Goal: Task Accomplishment & Management: Complete application form

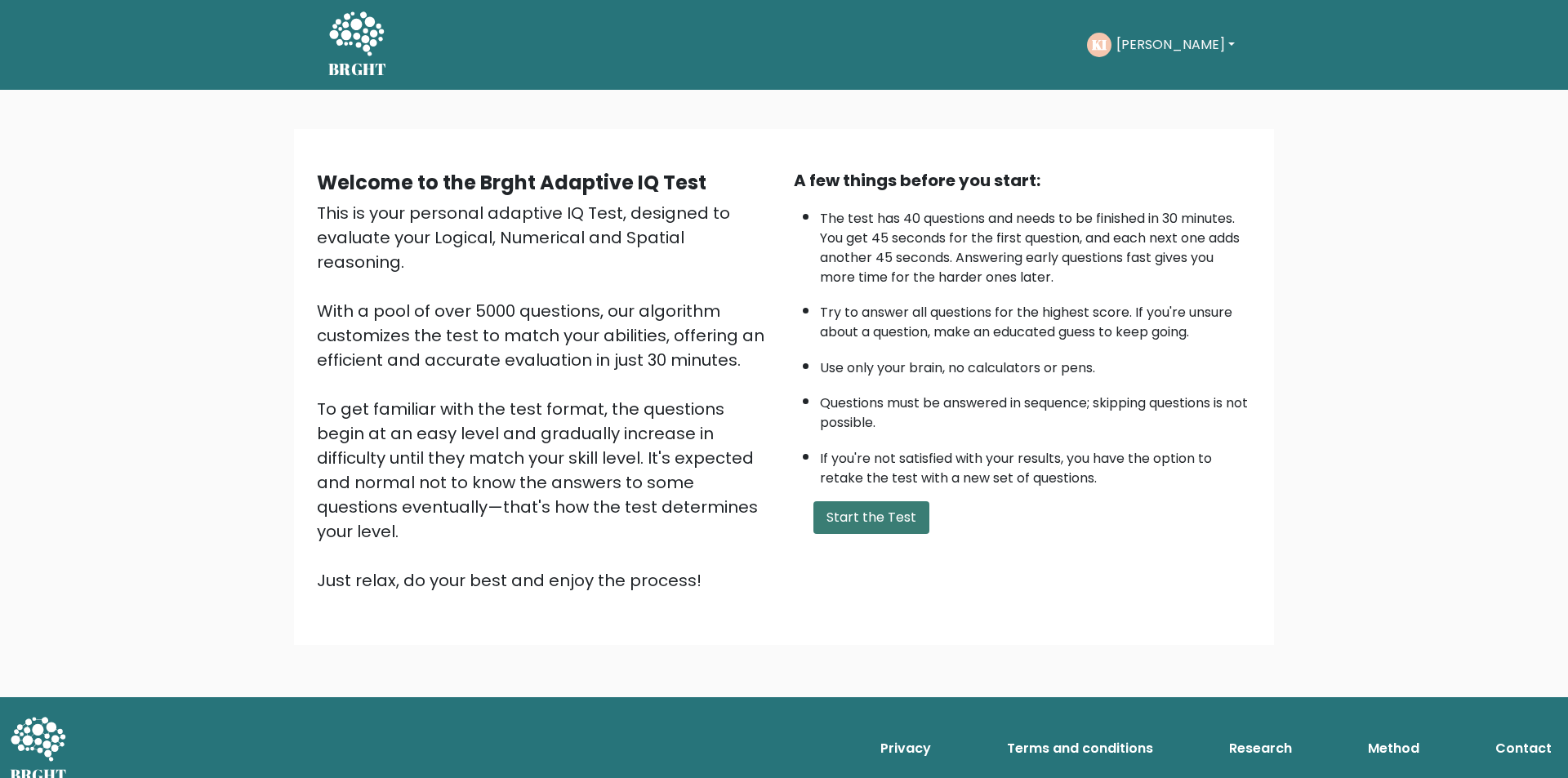
click at [899, 507] on button "Start the Test" at bounding box center [871, 518] width 116 height 33
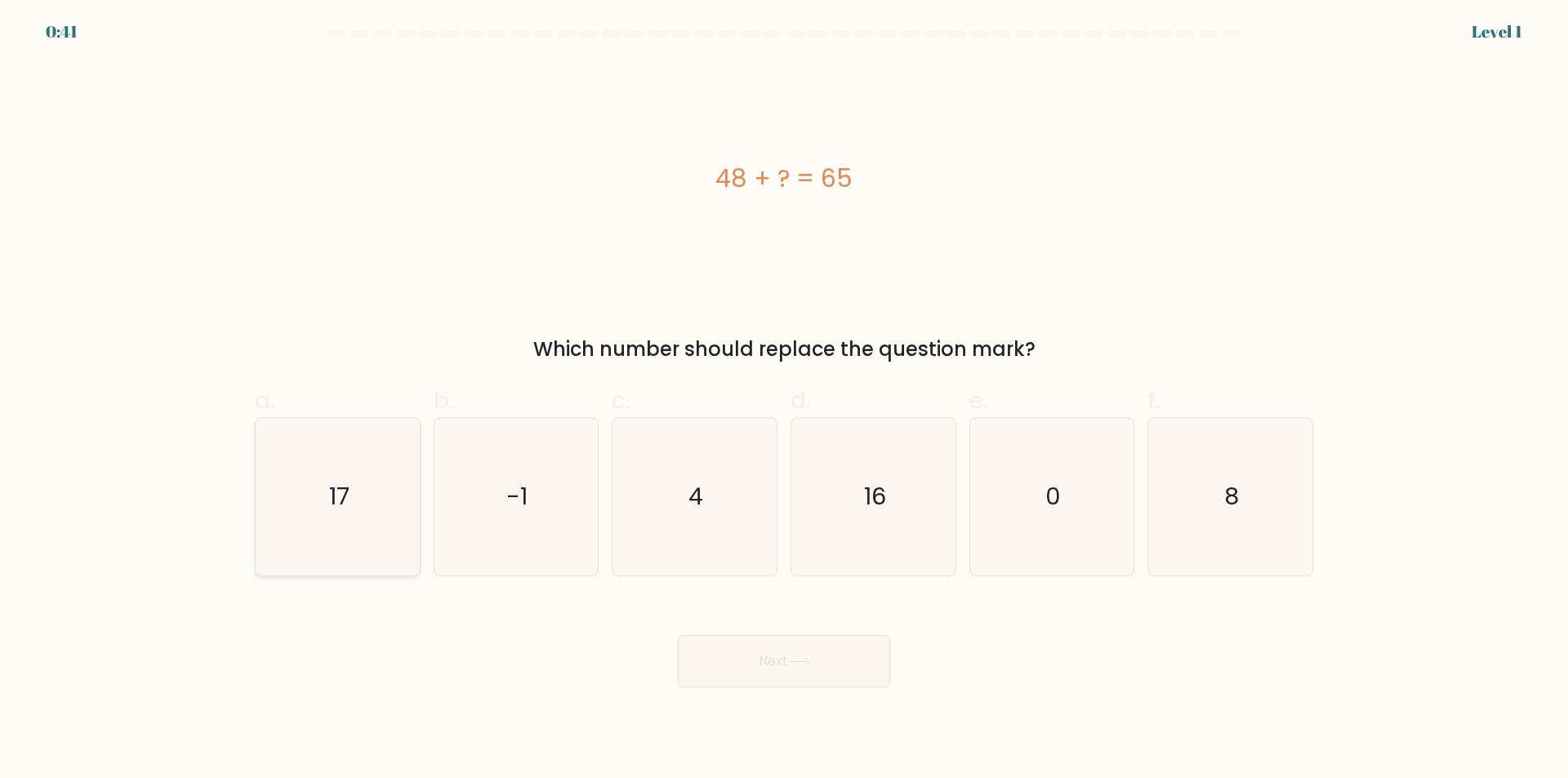
click at [396, 470] on icon "17" at bounding box center [337, 496] width 157 height 157
click at [784, 400] on input "a. 17" at bounding box center [784, 395] width 1 height 10
radio input "true"
click at [801, 657] on icon at bounding box center [799, 662] width 22 height 9
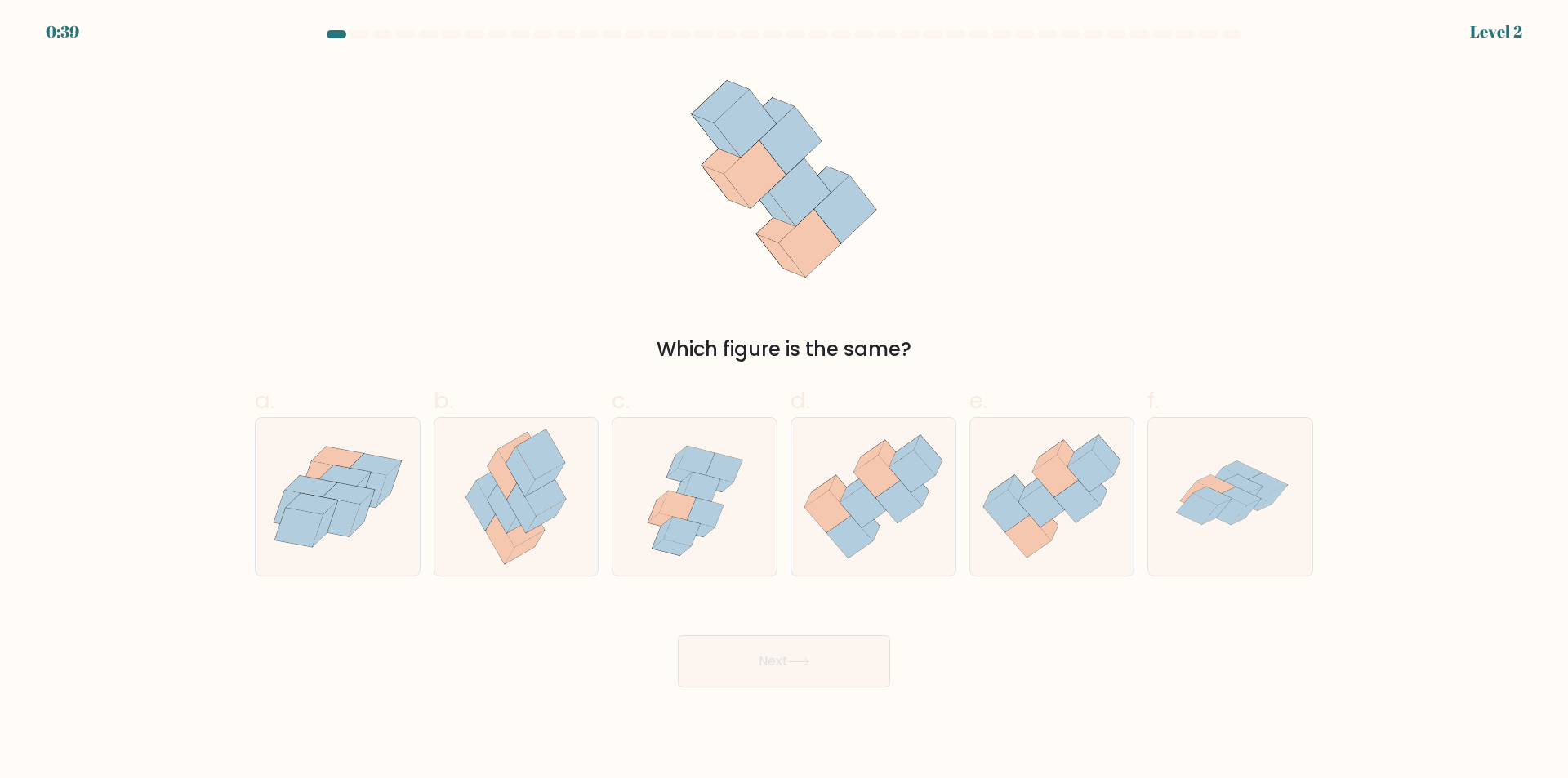
click at [800, 657] on icon at bounding box center [799, 662] width 22 height 9
click at [902, 495] on icon at bounding box center [898, 502] width 46 height 43
click at [785, 400] on input "d." at bounding box center [784, 395] width 1 height 10
radio input "true"
click at [834, 662] on button "Next" at bounding box center [784, 662] width 212 height 52
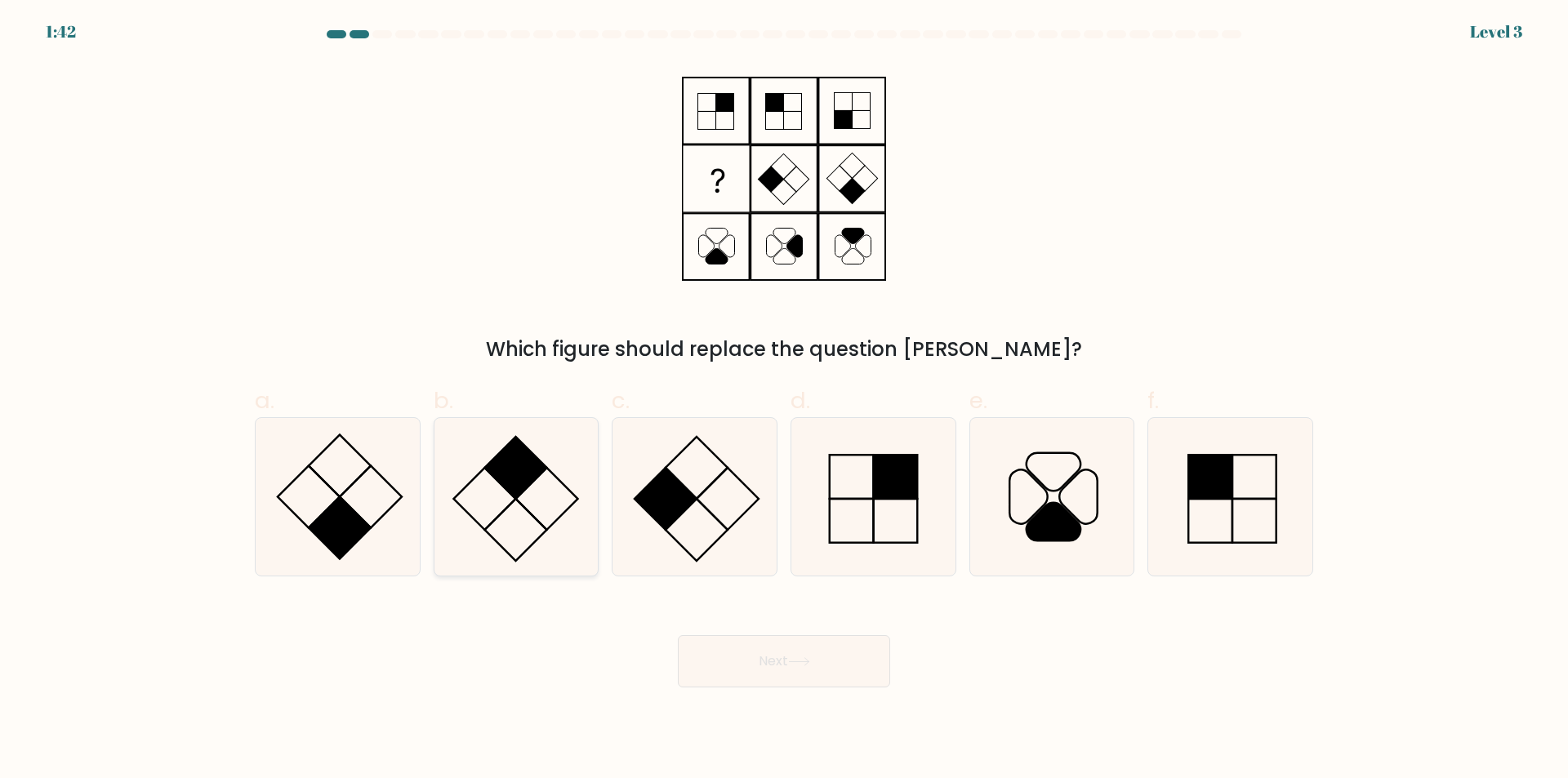
drag, startPoint x: 493, startPoint y: 482, endPoint x: 571, endPoint y: 502, distance: 80.5
click at [493, 482] on icon at bounding box center [515, 496] width 157 height 157
click at [784, 400] on input "b." at bounding box center [784, 395] width 1 height 10
radio input "true"
click at [777, 635] on button "Next" at bounding box center [784, 662] width 212 height 52
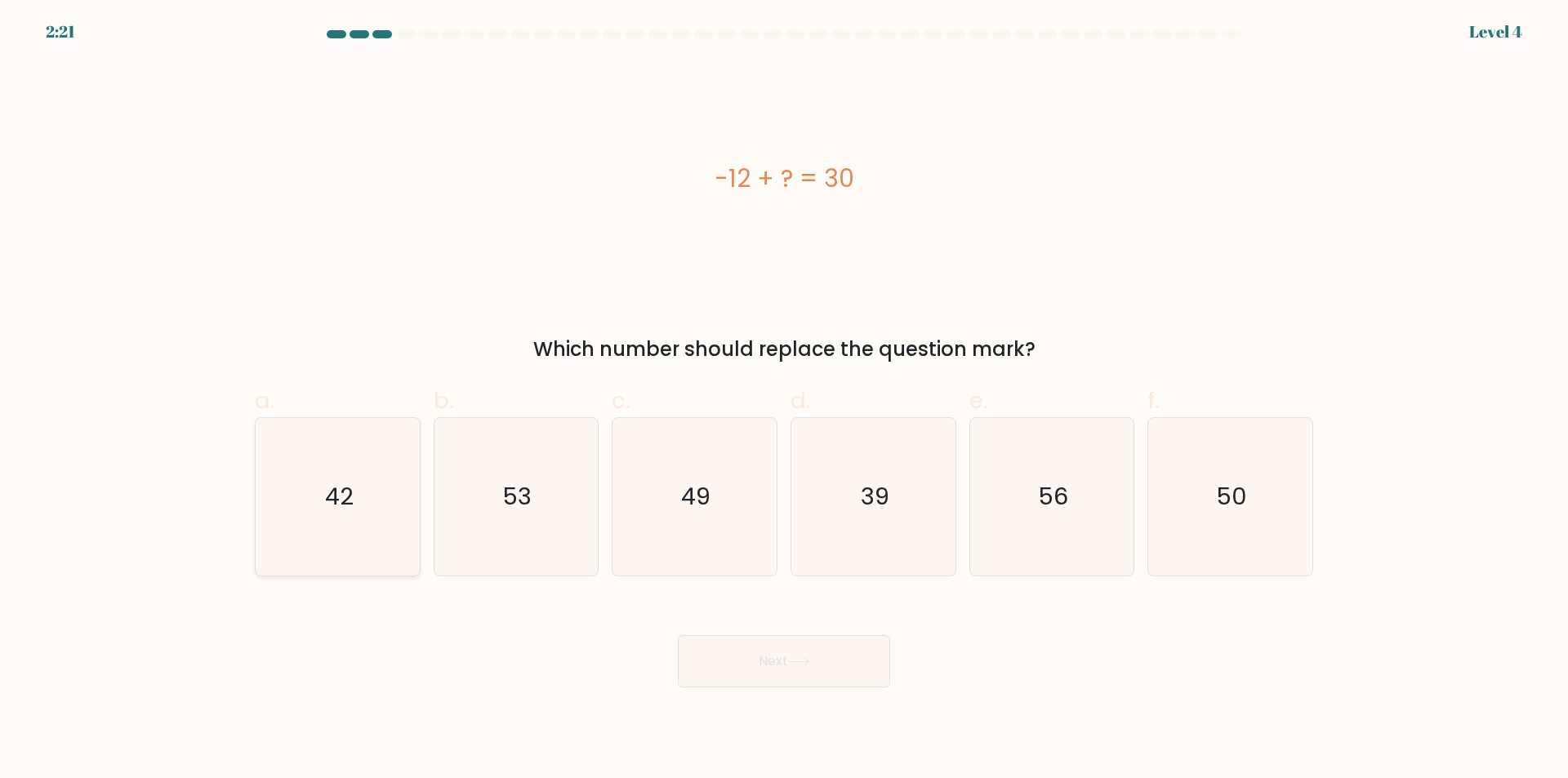
click at [331, 535] on icon "42" at bounding box center [337, 496] width 157 height 157
click at [784, 400] on input "a. 42" at bounding box center [784, 395] width 1 height 10
radio input "true"
click at [769, 680] on button "Next" at bounding box center [784, 662] width 212 height 52
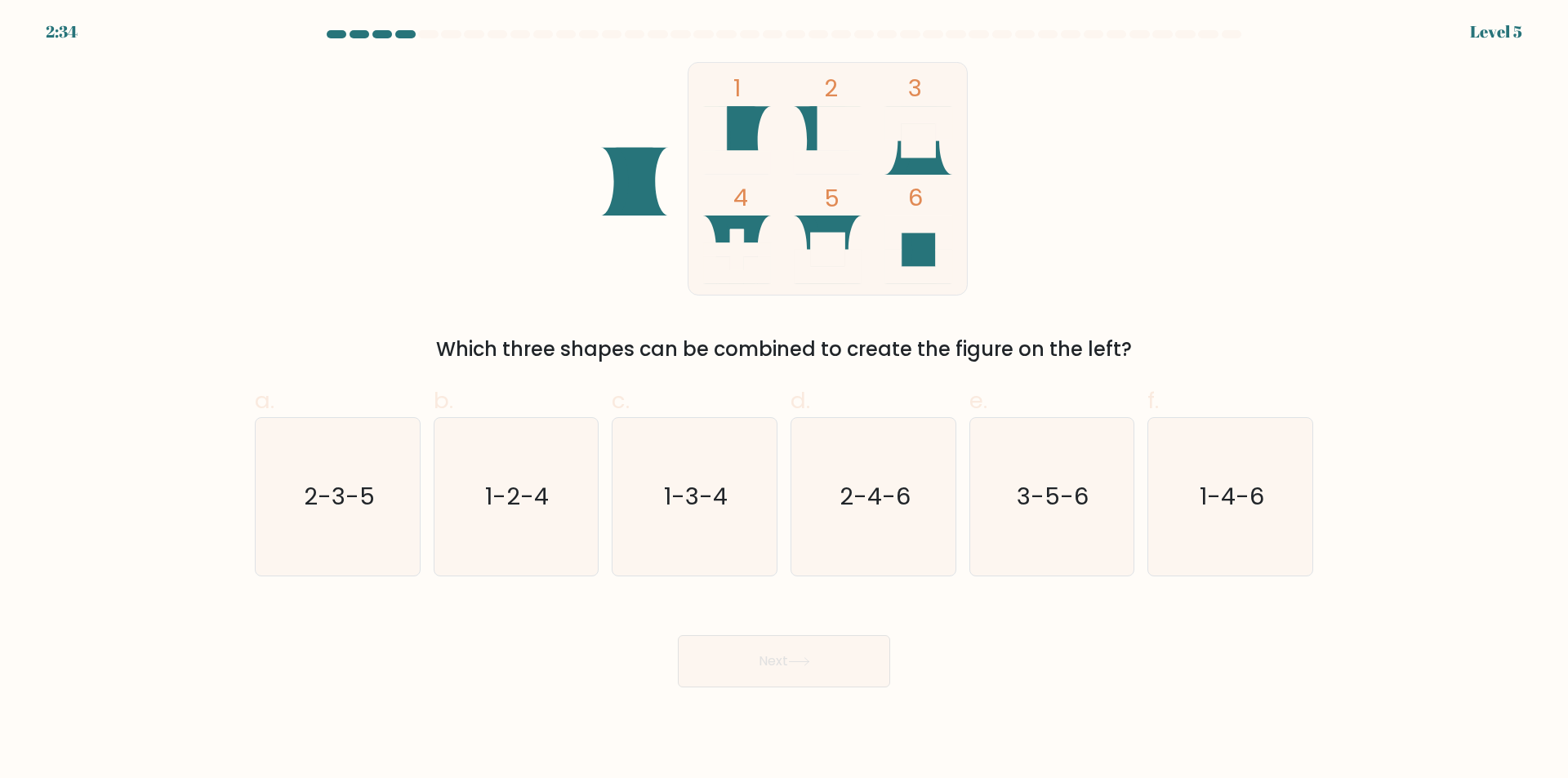
click at [956, 526] on div "d. 2-4-6" at bounding box center [874, 481] width 179 height 193
click at [1026, 493] on text "3-5-6" at bounding box center [1053, 497] width 72 height 33
click at [785, 400] on input "e. 3-5-6" at bounding box center [784, 395] width 1 height 10
radio input "true"
click at [777, 664] on button "Next" at bounding box center [784, 662] width 212 height 52
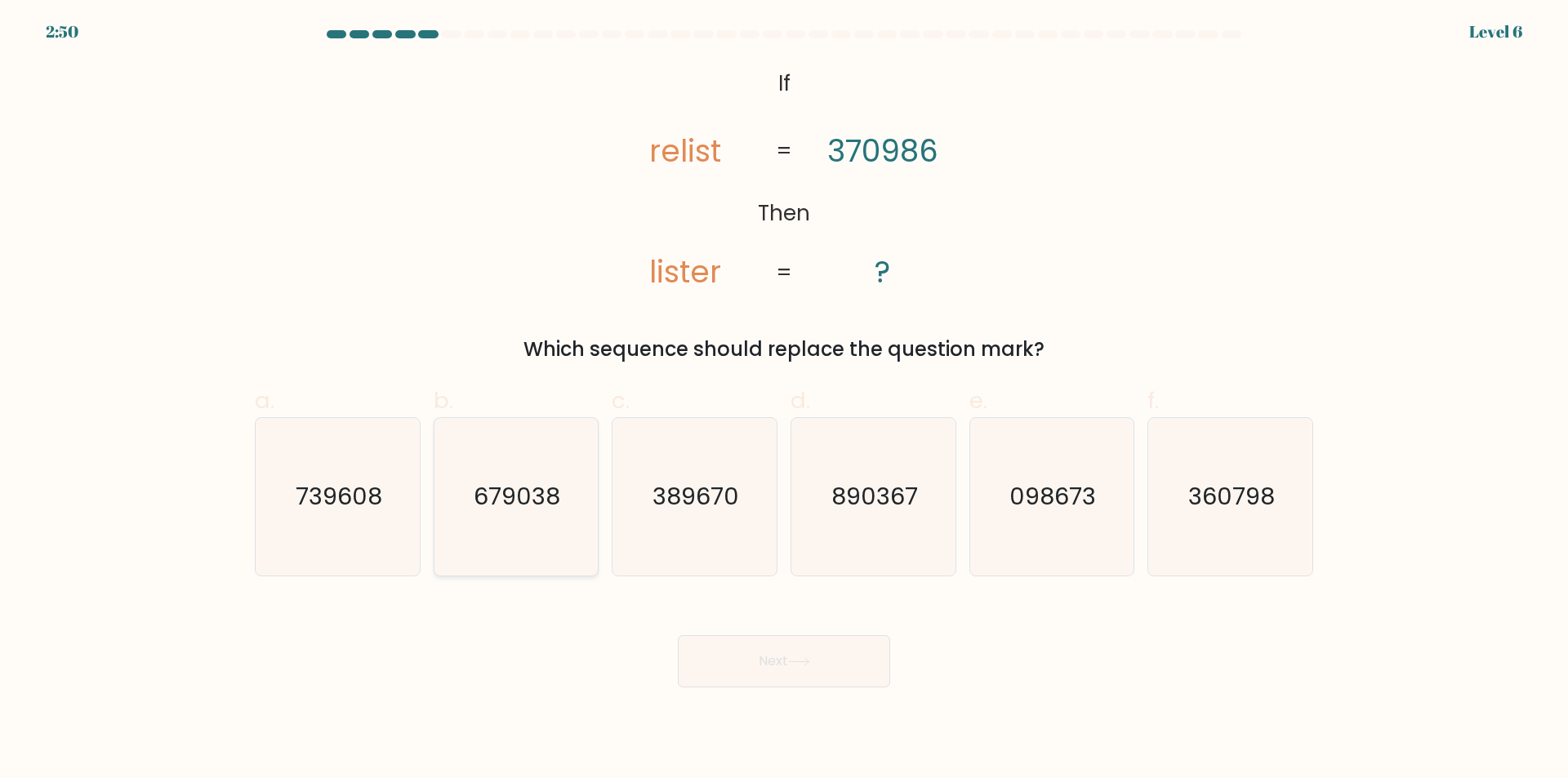
click at [568, 502] on icon "679038" at bounding box center [515, 496] width 157 height 157
click at [784, 400] on input "b. 679038" at bounding box center [784, 395] width 1 height 10
radio input "true"
click at [797, 654] on button "Next" at bounding box center [784, 662] width 212 height 52
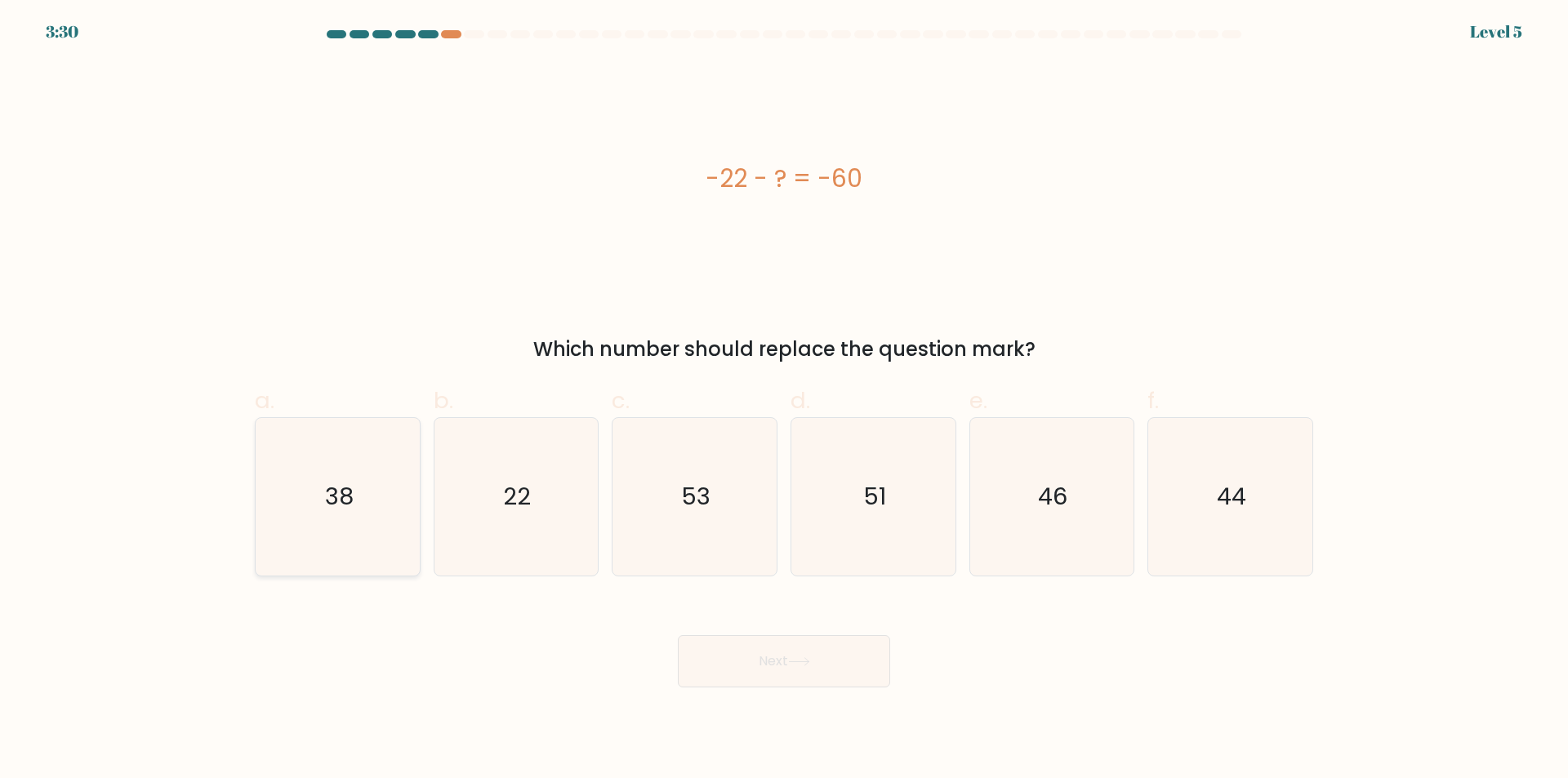
click at [355, 501] on icon "38" at bounding box center [337, 496] width 157 height 157
click at [784, 400] on input "a. 38" at bounding box center [784, 395] width 1 height 10
radio input "true"
click at [795, 650] on button "Next" at bounding box center [784, 662] width 212 height 52
click at [804, 659] on icon at bounding box center [799, 662] width 22 height 9
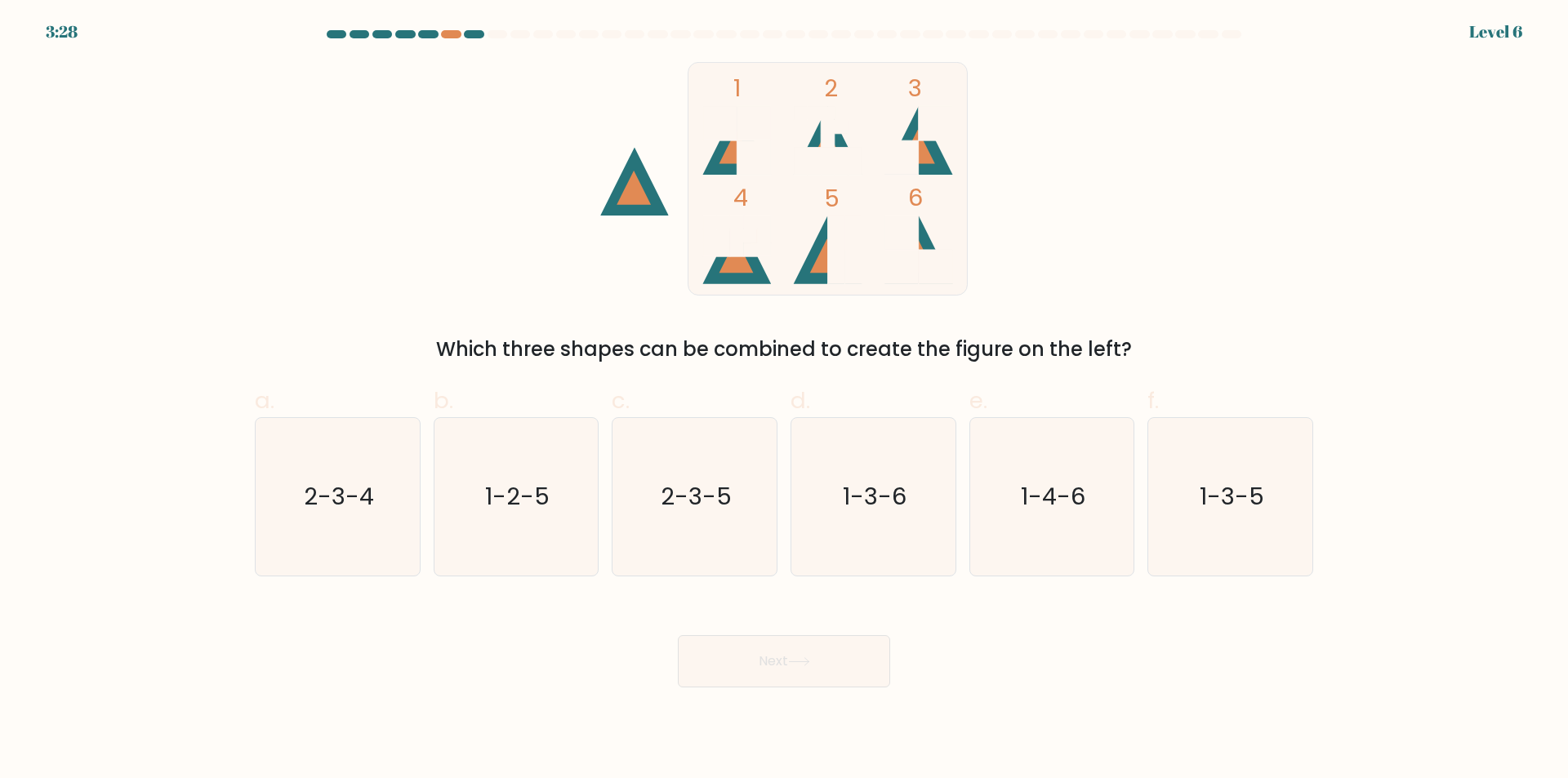
click at [815, 662] on button "Next" at bounding box center [784, 662] width 212 height 52
click at [847, 529] on icon "1-3-6" at bounding box center [873, 496] width 157 height 157
click at [785, 400] on input "d. 1-3-6" at bounding box center [784, 395] width 1 height 10
radio input "true"
click at [856, 668] on button "Next" at bounding box center [784, 662] width 212 height 52
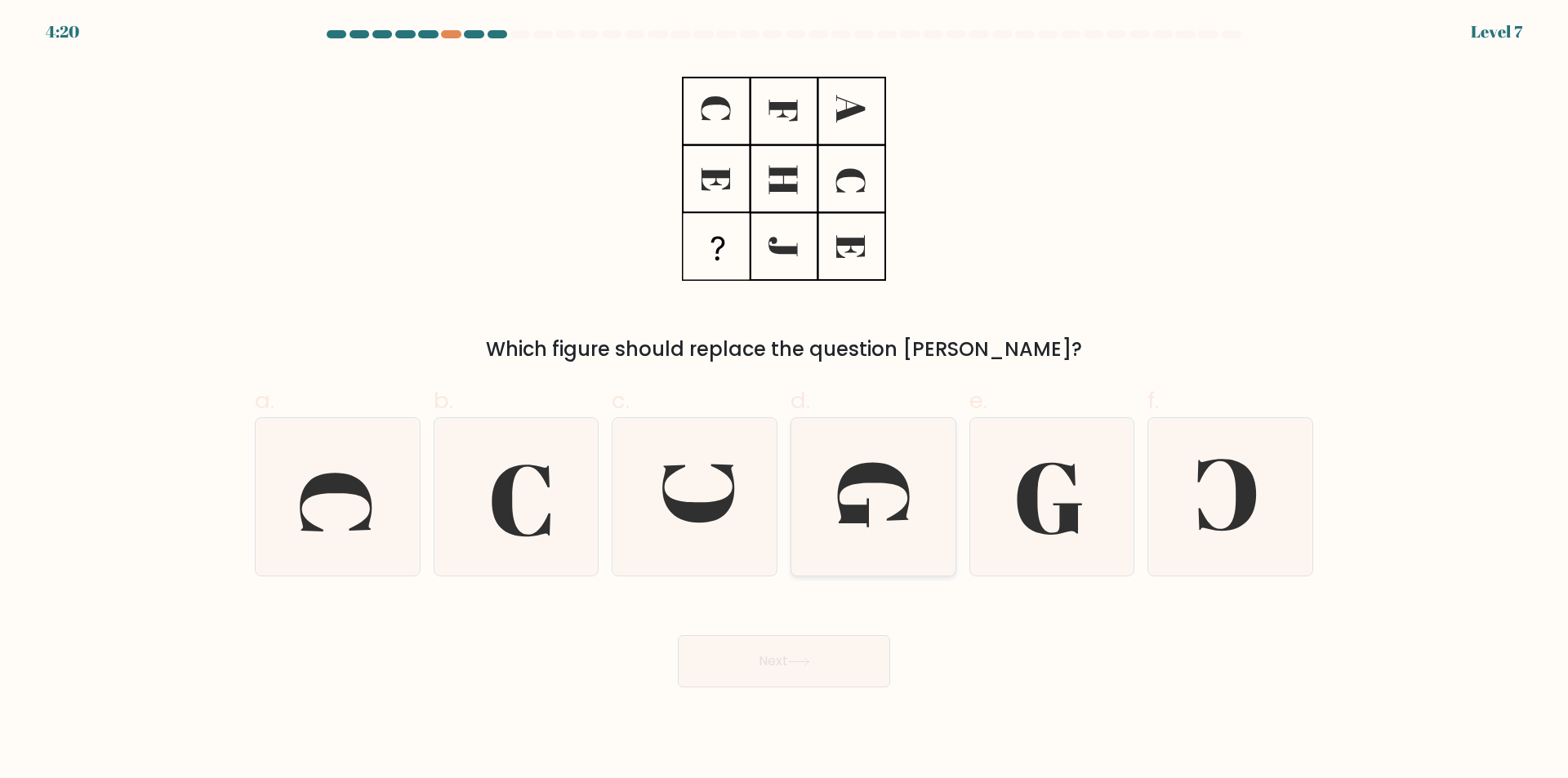
click at [874, 520] on icon at bounding box center [873, 496] width 157 height 157
click at [785, 400] on input "d." at bounding box center [784, 395] width 1 height 10
radio input "true"
click at [858, 678] on button "Next" at bounding box center [784, 662] width 212 height 52
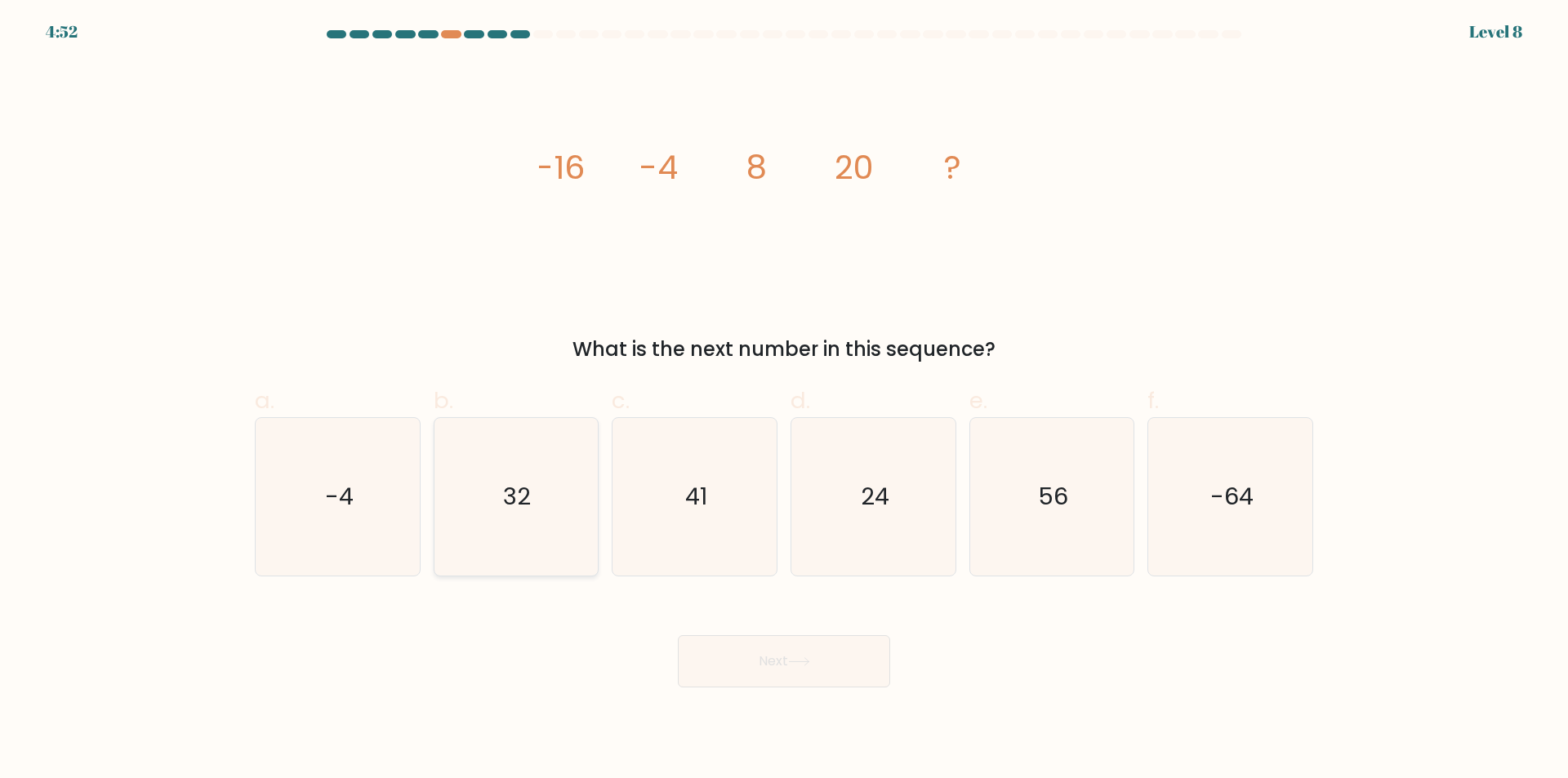
click at [501, 453] on icon "32" at bounding box center [515, 496] width 157 height 157
click at [784, 400] on input "b. 32" at bounding box center [784, 395] width 1 height 10
radio input "true"
click at [875, 681] on button "Next" at bounding box center [784, 662] width 212 height 52
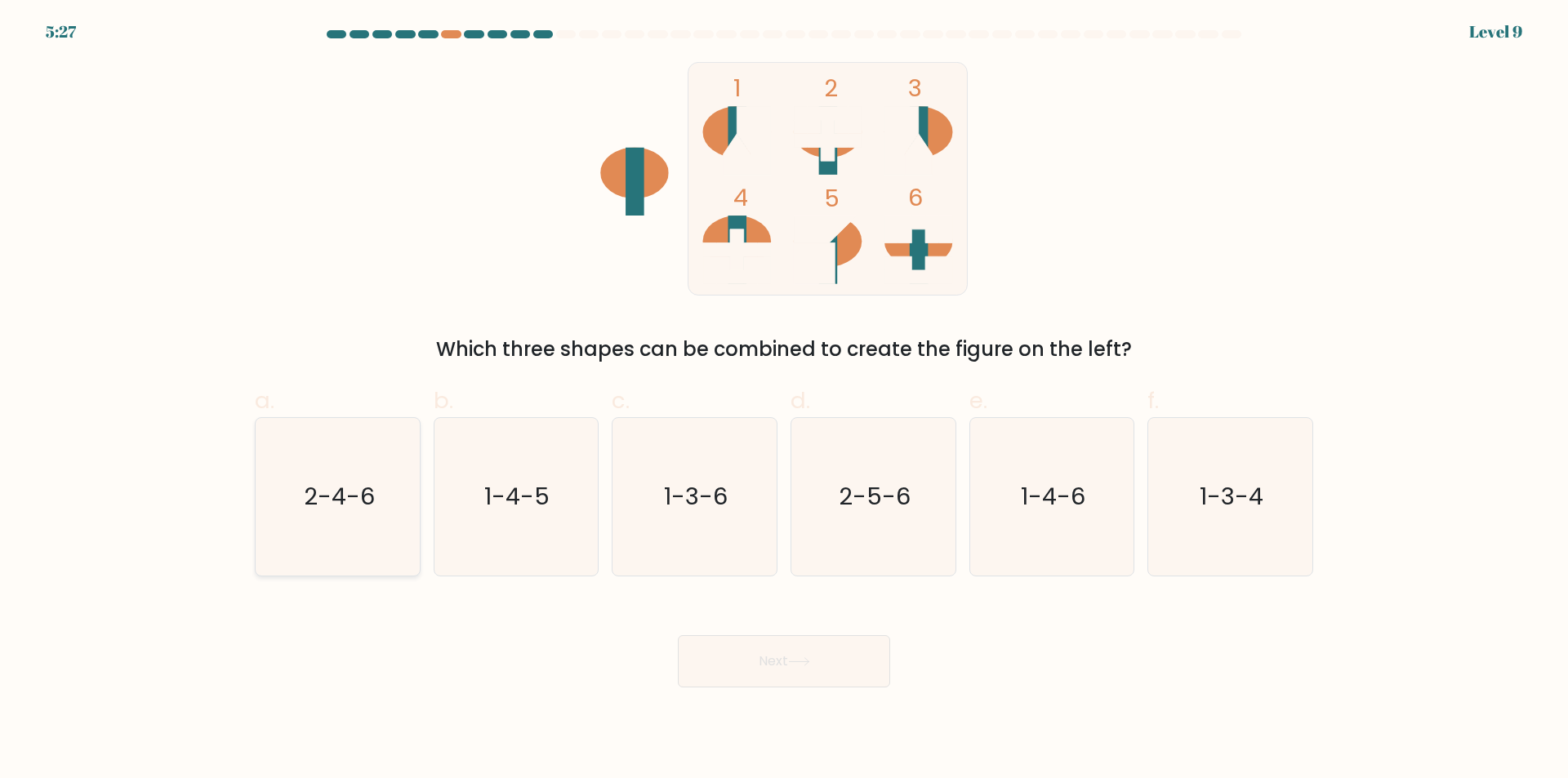
click at [411, 525] on icon "2-4-6" at bounding box center [337, 496] width 157 height 157
click at [784, 400] on input "a. 2-4-6" at bounding box center [784, 395] width 1 height 10
radio input "true"
click at [737, 660] on button "Next" at bounding box center [784, 662] width 212 height 52
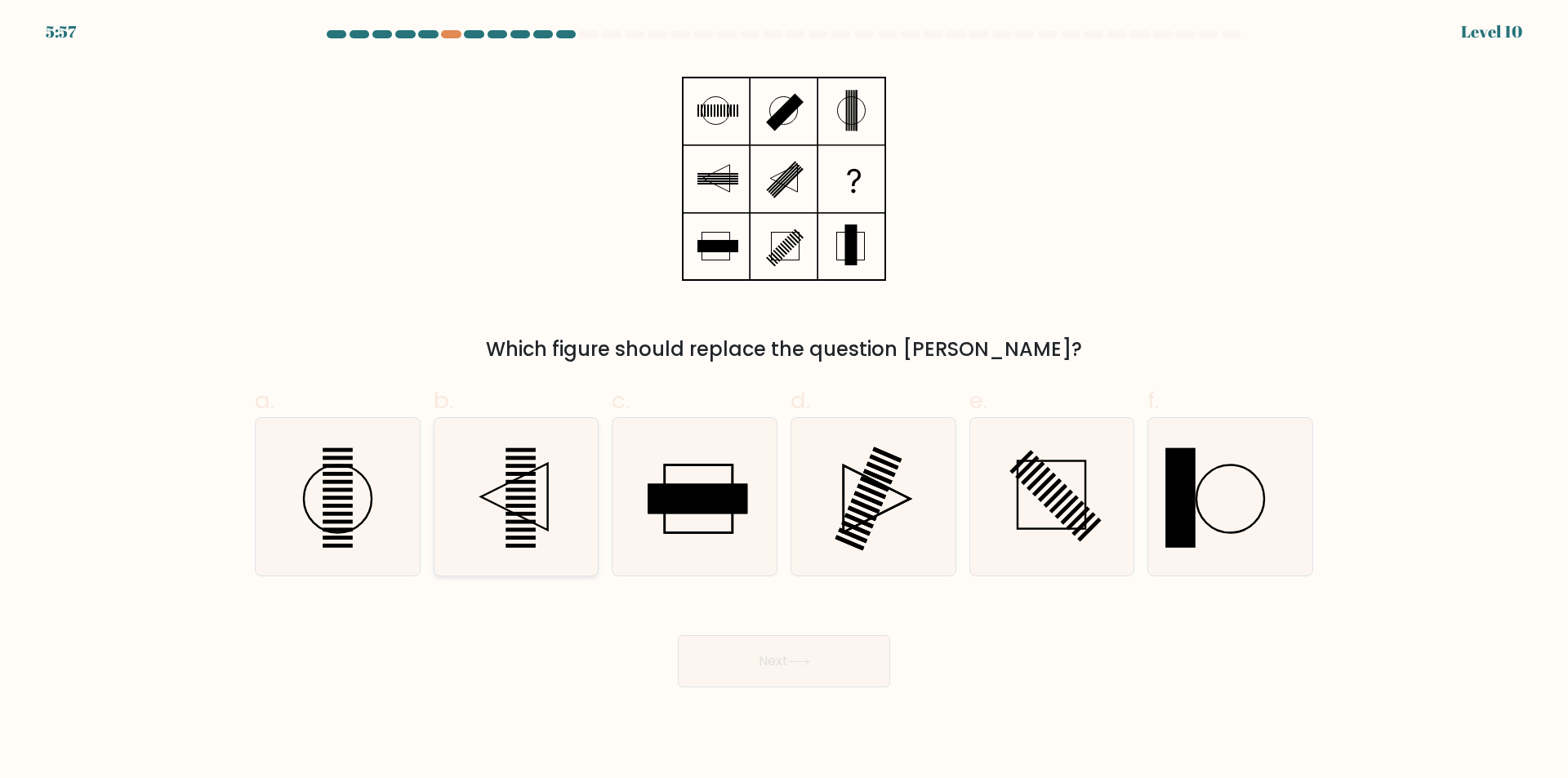
click at [505, 504] on icon at bounding box center [515, 496] width 157 height 157
click at [784, 400] on input "b." at bounding box center [784, 395] width 1 height 10
radio input "true"
click at [816, 677] on button "Next" at bounding box center [784, 662] width 212 height 52
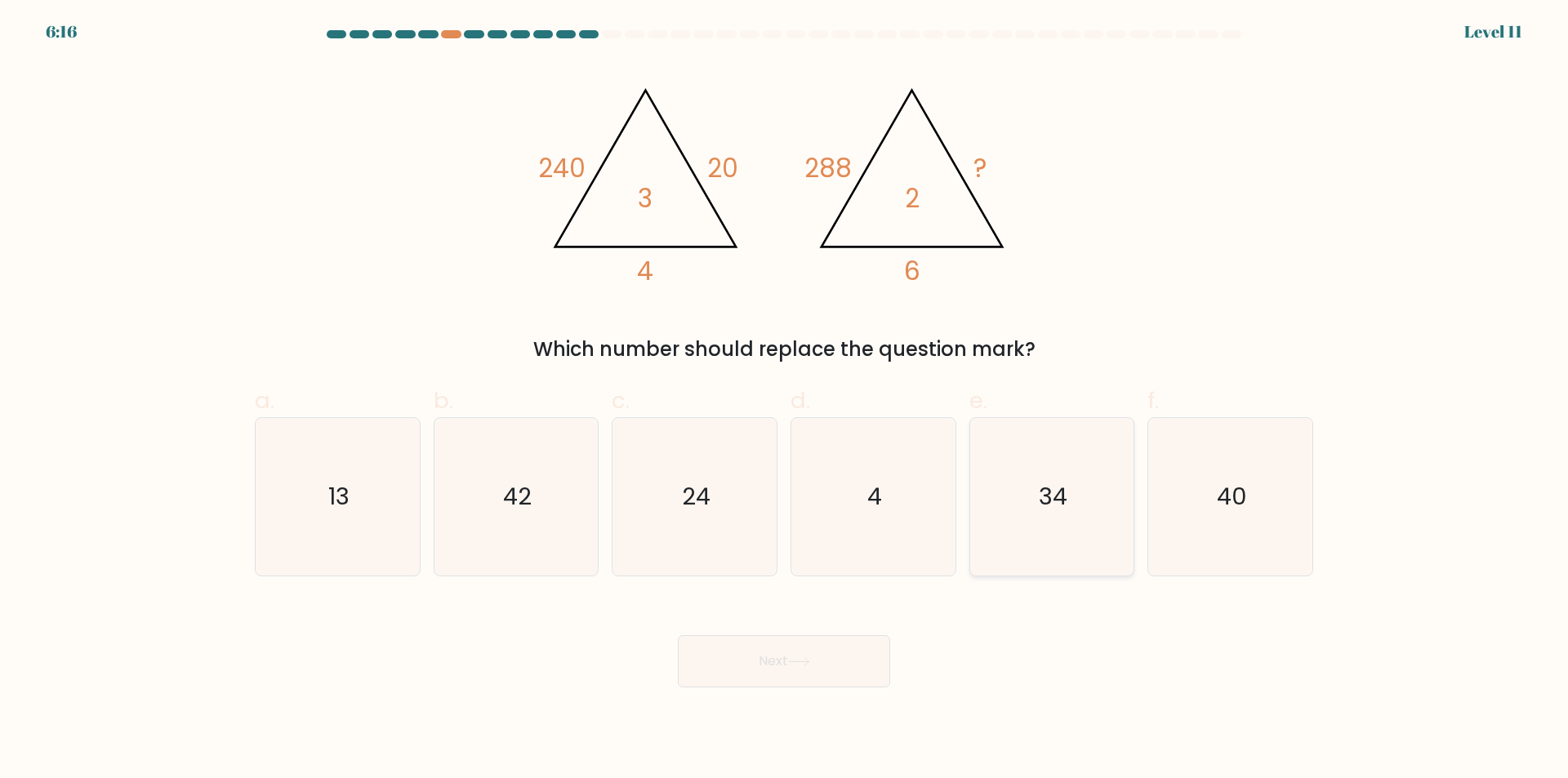
click at [1092, 495] on icon "34" at bounding box center [1051, 496] width 157 height 157
click at [785, 400] on input "e. 34" at bounding box center [784, 395] width 1 height 10
radio input "true"
click at [857, 672] on button "Next" at bounding box center [784, 662] width 212 height 52
